Goal: Navigation & Orientation: Understand site structure

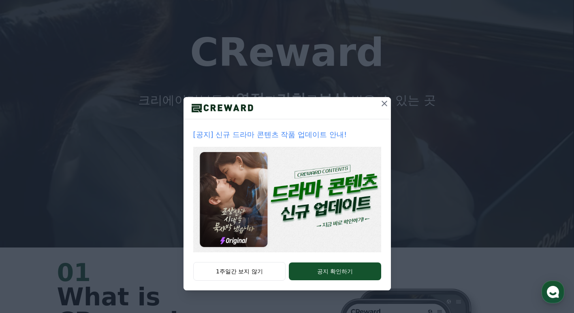
scroll to position [81, 0]
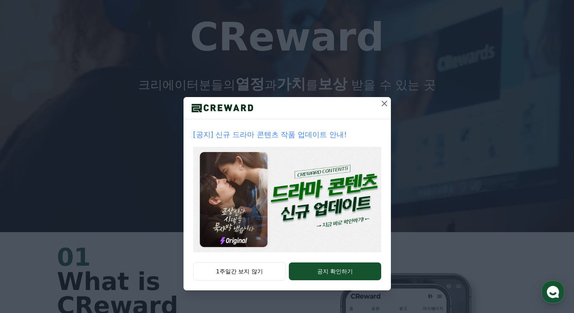
click at [384, 100] on icon at bounding box center [384, 104] width 10 height 10
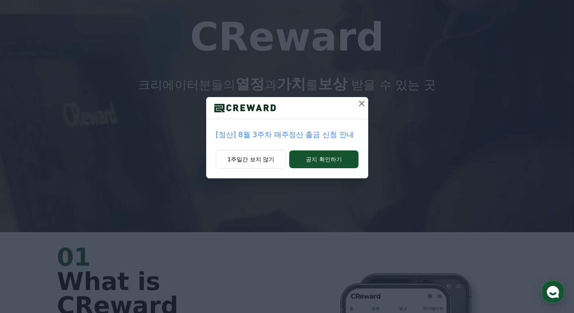
click at [362, 102] on icon at bounding box center [362, 104] width 6 height 6
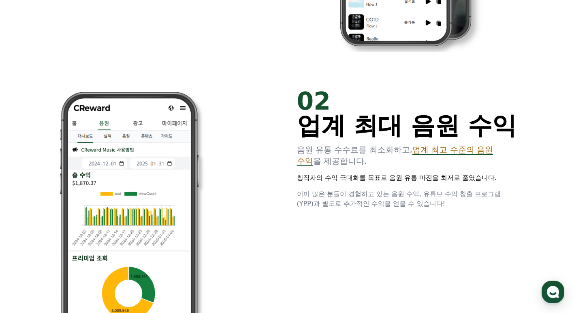
scroll to position [526, 0]
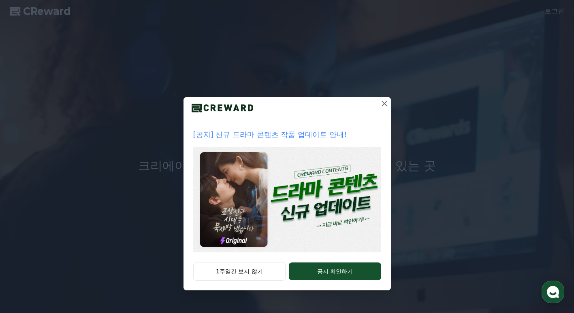
click at [383, 103] on icon at bounding box center [384, 104] width 6 height 6
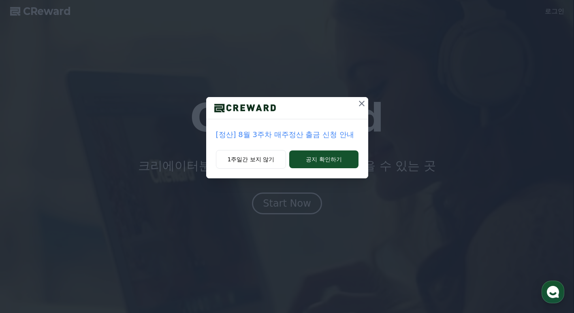
click at [360, 102] on icon at bounding box center [362, 104] width 6 height 6
